Goal: Information Seeking & Learning: Check status

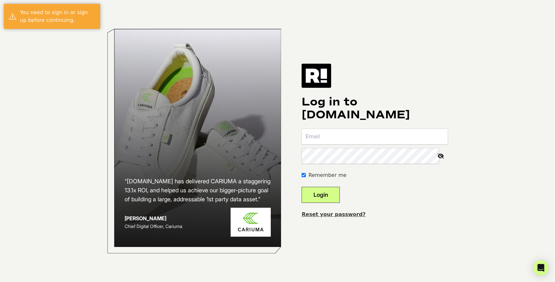
type input "max+pl@wellcopy.net"
click at [333, 188] on button "Login" at bounding box center [320, 195] width 38 height 16
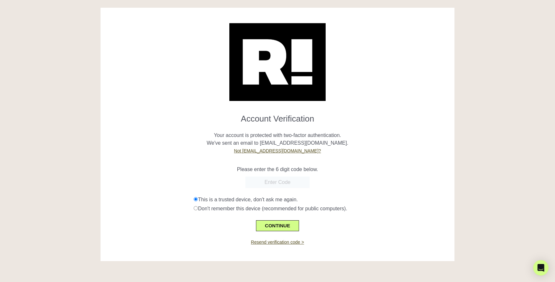
paste input "080336"
type input "080336"
click at [276, 223] on button "CONTINUE" at bounding box center [277, 225] width 43 height 11
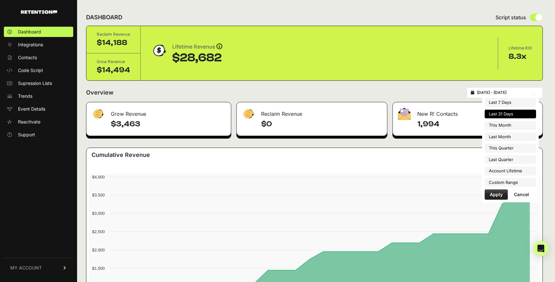
click at [504, 94] on input "[DATE] - [DATE]" at bounding box center [508, 92] width 62 height 5
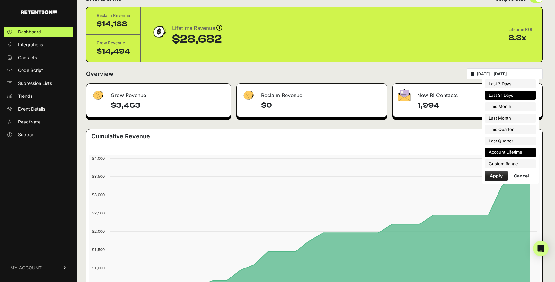
click at [508, 153] on li "Account Lifetime" at bounding box center [509, 152] width 51 height 9
type input "[DATE] - [DATE]"
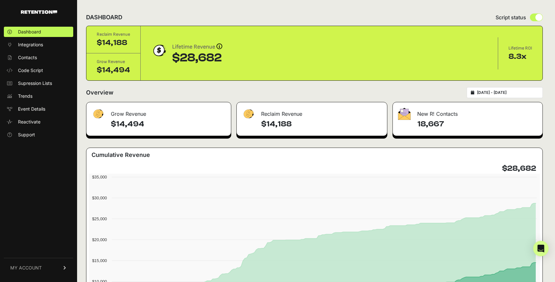
drag, startPoint x: 222, startPoint y: 59, endPoint x: 171, endPoint y: 59, distance: 50.7
click at [171, 59] on div "Lifetime Revenue Revenue attribution works in two ways: Grow Revenue: Revenue i…" at bounding box center [319, 53] width 336 height 22
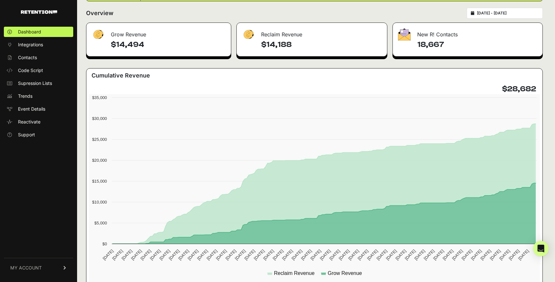
scroll to position [79, 0]
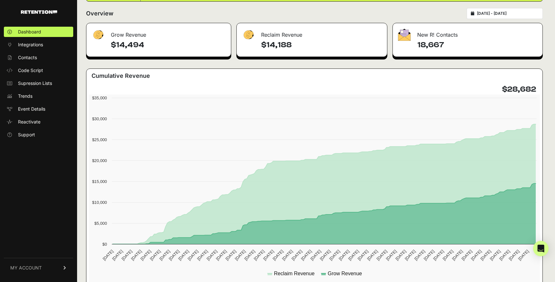
drag, startPoint x: 503, startPoint y: 87, endPoint x: 533, endPoint y: 87, distance: 29.9
click at [533, 87] on h4 "$28,682" at bounding box center [519, 89] width 34 height 10
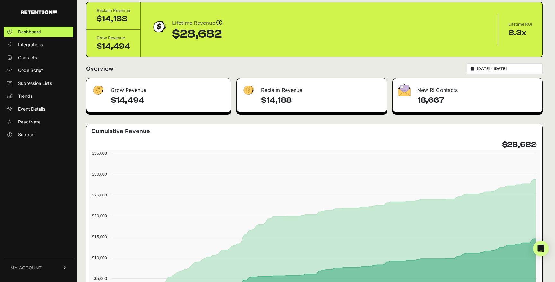
scroll to position [24, 0]
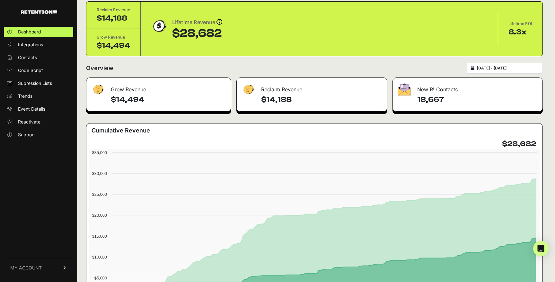
click at [515, 33] on div "8.3x" at bounding box center [520, 32] width 24 height 10
click at [214, 33] on div "$28,682" at bounding box center [197, 33] width 50 height 13
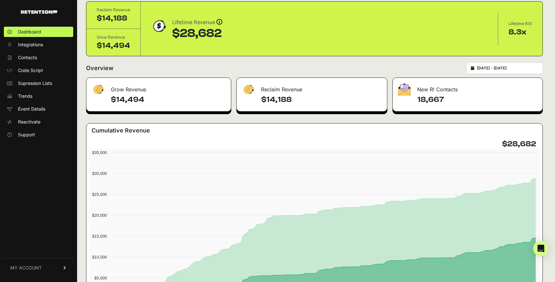
drag, startPoint x: 235, startPoint y: 33, endPoint x: 167, endPoint y: 33, distance: 68.1
click at [167, 33] on div "Lifetime Revenue Revenue attribution works in two ways: Grow Revenue: Revenue i…" at bounding box center [319, 29] width 336 height 22
click at [515, 33] on div "8.3x" at bounding box center [520, 32] width 24 height 10
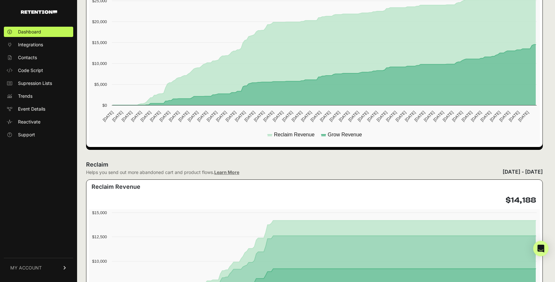
scroll to position [0, 0]
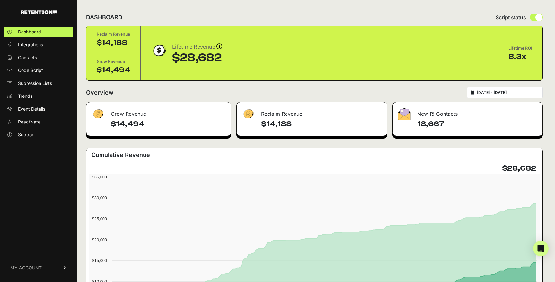
click at [502, 90] on input "[DATE] - [DATE]" at bounding box center [508, 92] width 62 height 5
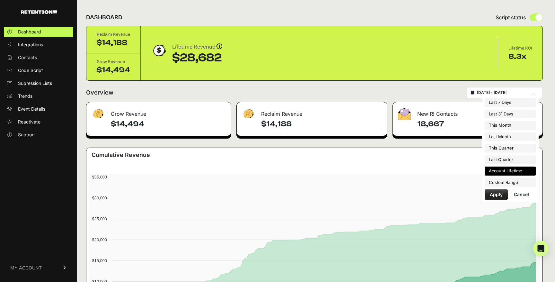
click at [435, 152] on div "Cumulative Revenue" at bounding box center [314, 156] width 451 height 13
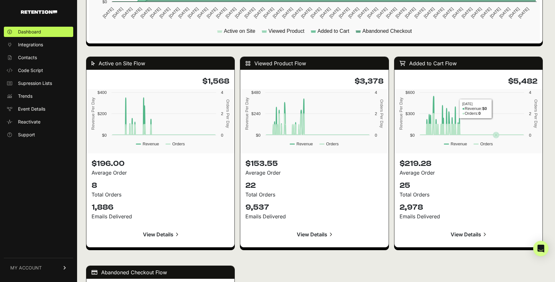
scroll to position [578, 0]
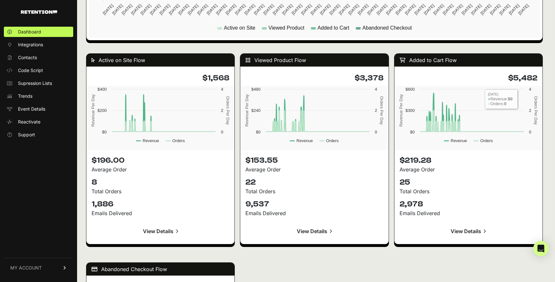
click at [520, 78] on h4 "$5,482" at bounding box center [468, 78] width 138 height 10
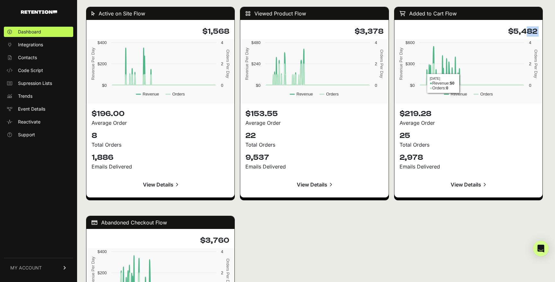
scroll to position [607, 0]
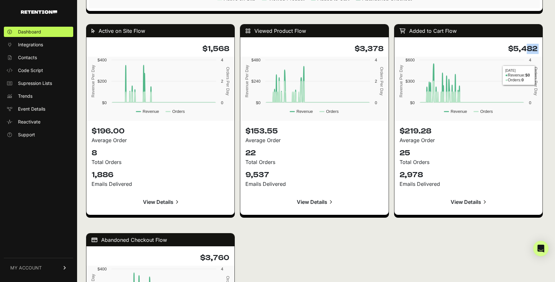
click at [520, 49] on h4 "$5,482" at bounding box center [468, 49] width 138 height 10
click at [369, 47] on h4 "$3,378" at bounding box center [314, 49] width 138 height 10
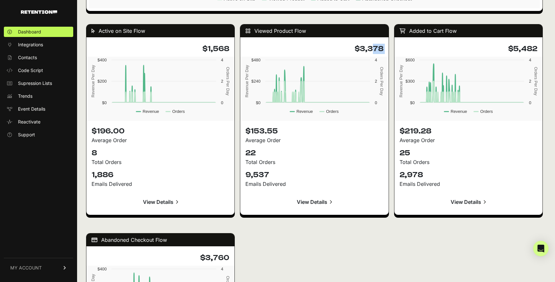
click at [369, 47] on h4 "$3,378" at bounding box center [314, 49] width 138 height 10
click at [220, 48] on h4 "$1,568" at bounding box center [160, 49] width 138 height 10
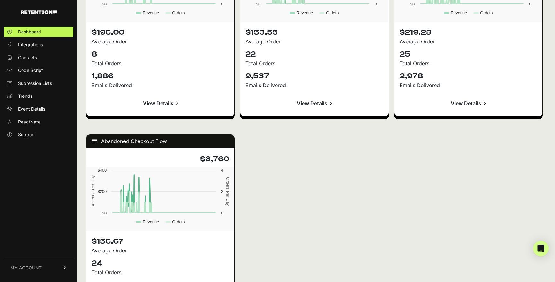
scroll to position [735, 0]
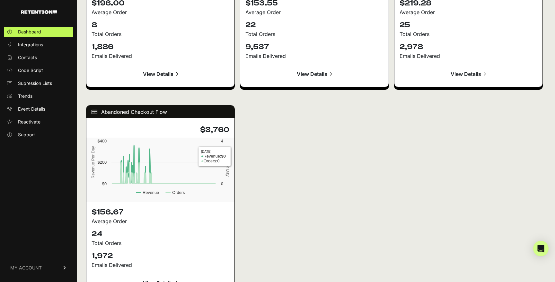
click at [213, 130] on h4 "$3,760" at bounding box center [160, 130] width 138 height 10
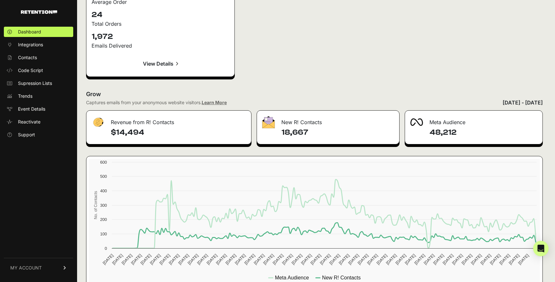
scroll to position [971, 0]
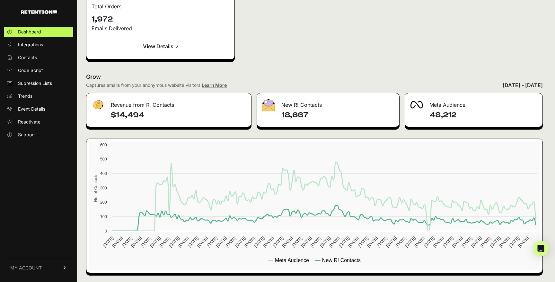
drag, startPoint x: 153, startPoint y: 114, endPoint x: 115, endPoint y: 98, distance: 41.3
click at [115, 98] on div "Revenue from R! Contacts $14,494" at bounding box center [168, 110] width 165 height 34
click at [128, 103] on div "Revenue from R! Contacts" at bounding box center [168, 102] width 165 height 19
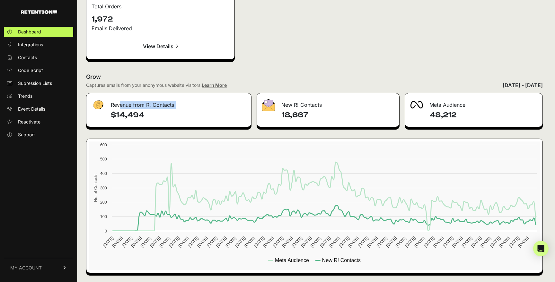
drag, startPoint x: 172, startPoint y: 115, endPoint x: 116, endPoint y: 109, distance: 56.5
click at [116, 109] on div "Revenue from R! Contacts $14,494" at bounding box center [168, 110] width 165 height 34
drag, startPoint x: 294, startPoint y: 111, endPoint x: 278, endPoint y: 103, distance: 17.8
click at [278, 103] on div "New R! Contacts 18,667" at bounding box center [328, 110] width 143 height 34
drag, startPoint x: 151, startPoint y: 114, endPoint x: 121, endPoint y: 107, distance: 31.0
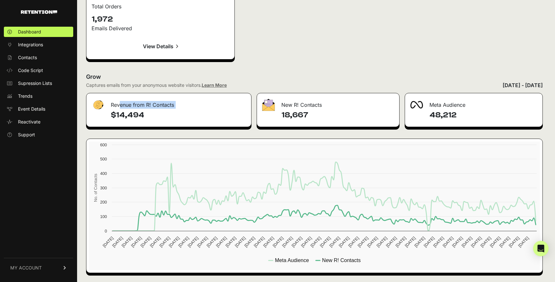
click at [121, 108] on div "Revenue from R! Contacts $14,494" at bounding box center [168, 110] width 165 height 34
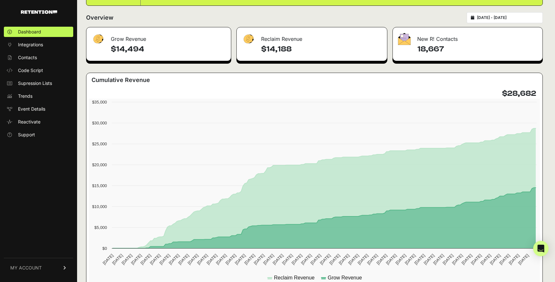
scroll to position [0, 0]
